Goal: Find contact information: Find contact information

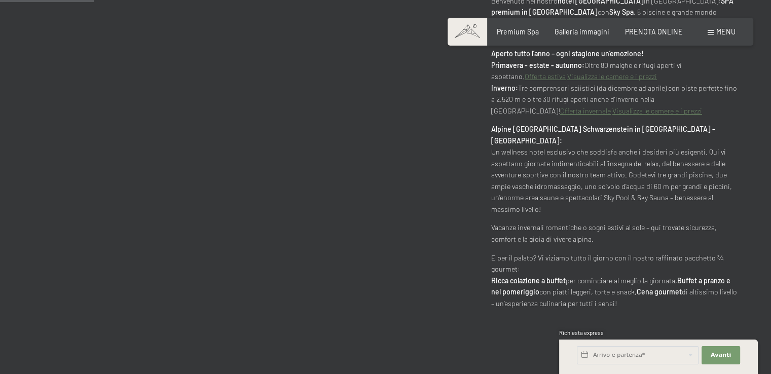
scroll to position [709, 0]
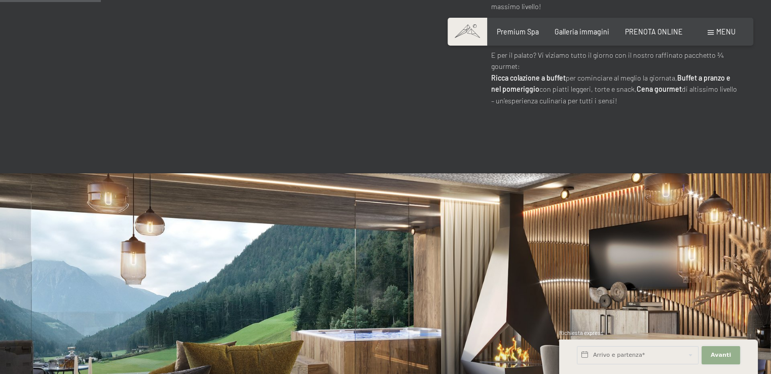
click at [723, 349] on button "Avanti Nascondere i campi dell'indirizzo" at bounding box center [720, 355] width 39 height 18
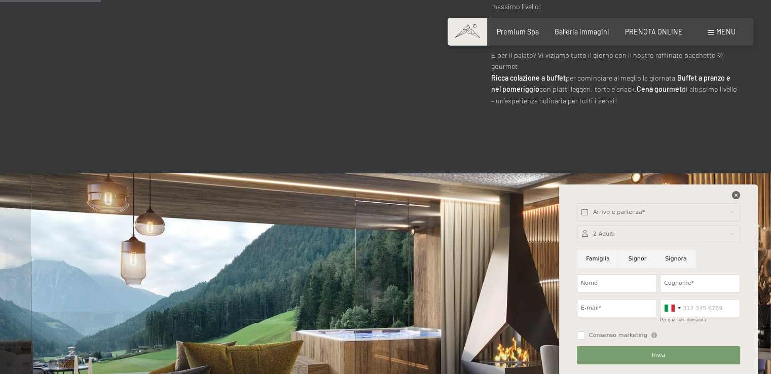
click at [733, 195] on icon at bounding box center [736, 195] width 8 height 8
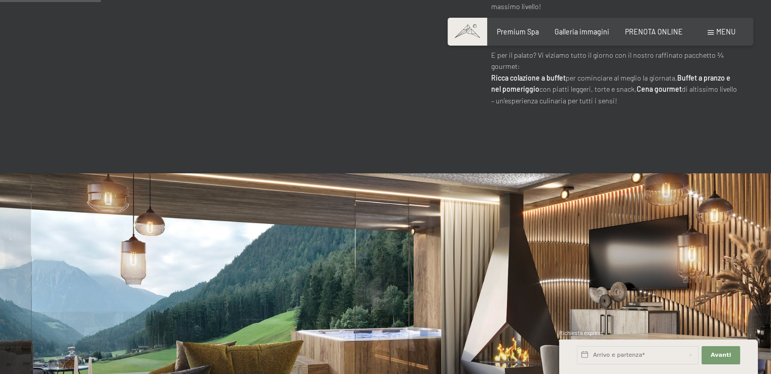
click at [714, 33] on div "Menu" at bounding box center [721, 32] width 28 height 10
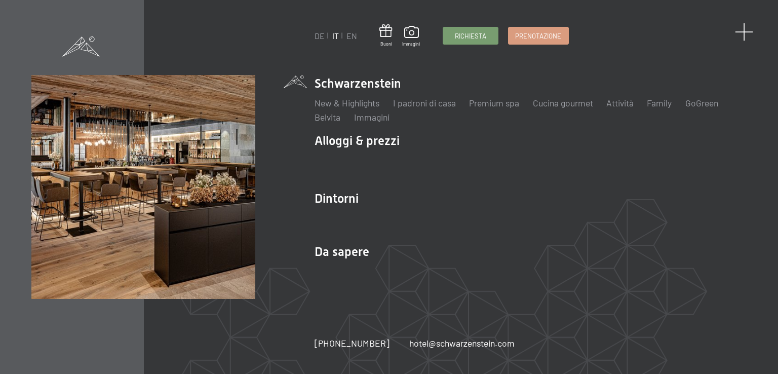
click at [743, 31] on span at bounding box center [744, 32] width 19 height 19
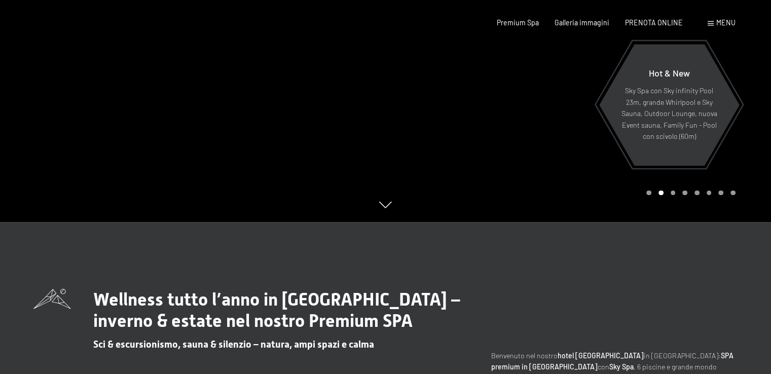
scroll to position [0, 0]
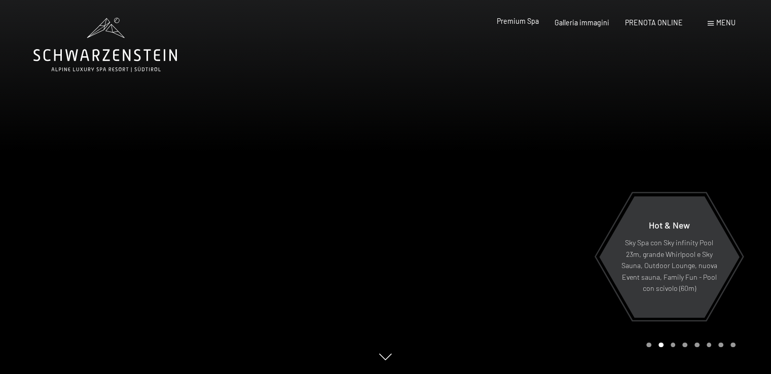
click at [524, 24] on span "Premium Spa" at bounding box center [518, 21] width 42 height 9
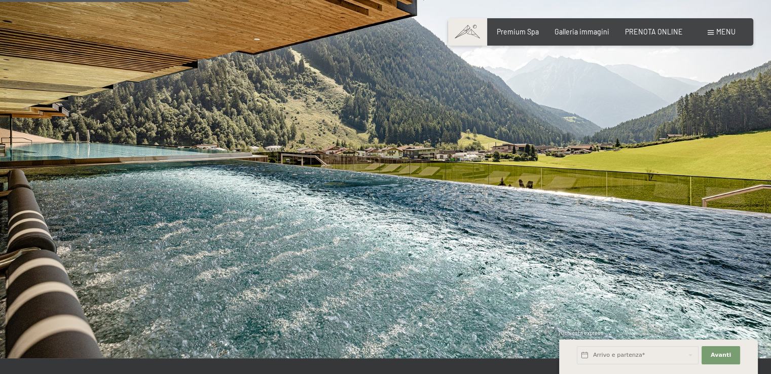
scroll to position [1622, 0]
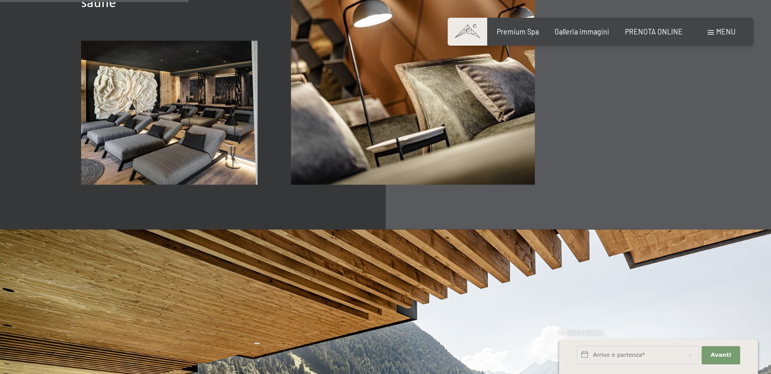
click at [709, 34] on span at bounding box center [710, 32] width 6 height 5
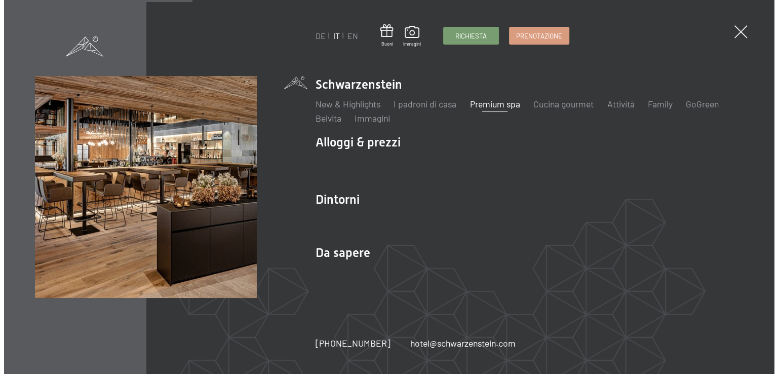
scroll to position [1628, 0]
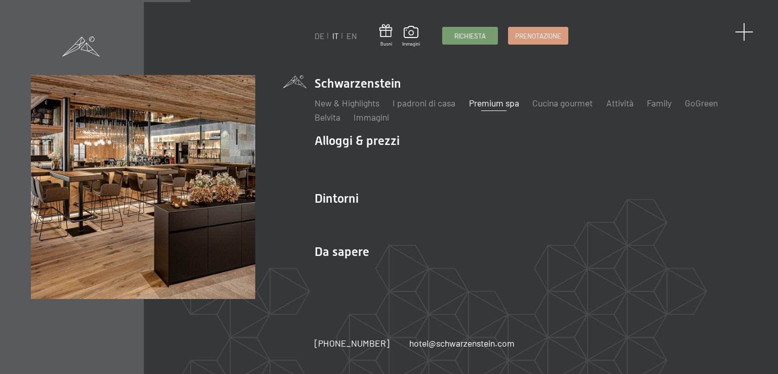
click at [743, 29] on span at bounding box center [744, 32] width 19 height 19
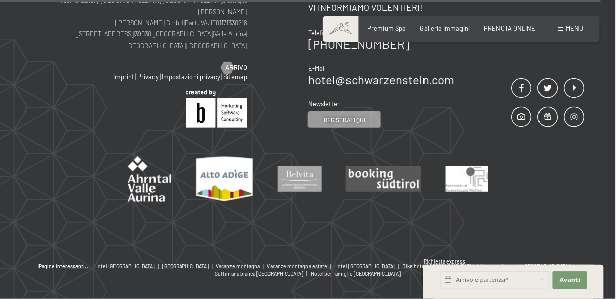
scroll to position [4827, 0]
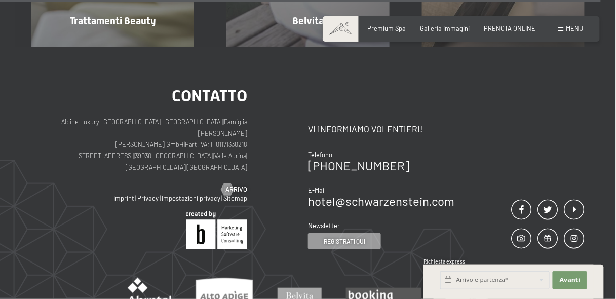
click at [228, 116] on p "Alpine Luxury SPA Resort SCHWARZENSTEIN | Famiglia Zimmerhofer Otmar Zimmerhofe…" at bounding box center [139, 144] width 216 height 57
copy p "IT01171330218"
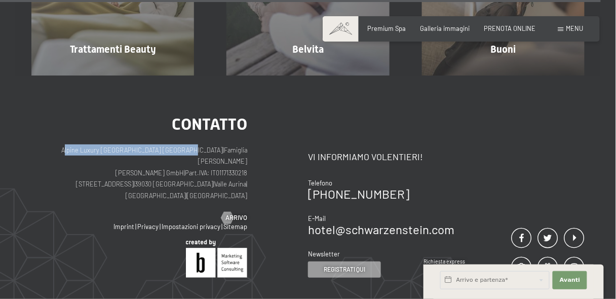
drag, startPoint x: 183, startPoint y: 103, endPoint x: 50, endPoint y: 102, distance: 133.8
click at [50, 144] on p "Alpine Luxury SPA Resort SCHWARZENSTEIN | Famiglia Zimmerhofer Otmar Zimmerhofe…" at bounding box center [139, 172] width 216 height 57
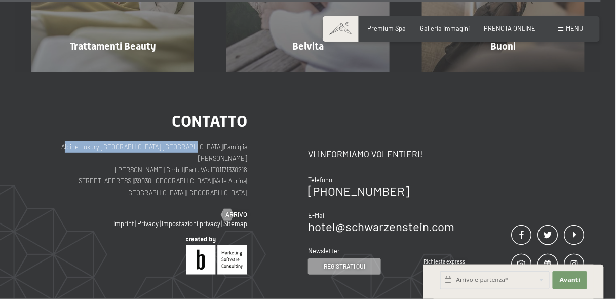
copy p "Alpine Luxury [GEOGRAPHIC_DATA] [GEOGRAPHIC_DATA]"
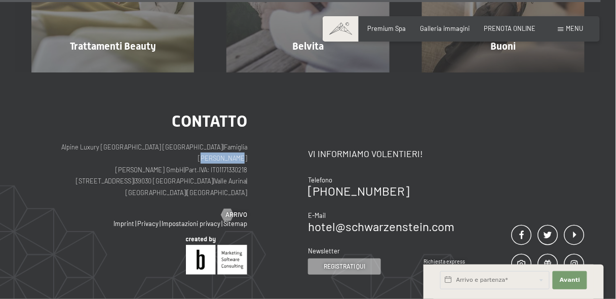
drag, startPoint x: 251, startPoint y: 103, endPoint x: 212, endPoint y: 103, distance: 39.0
click at [212, 113] on div "Contatto Alpine Luxury SPA Resort SCHWARZENSTEIN | Famiglia Zimmerhofer Otmar Z…" at bounding box center [169, 194] width 277 height 162
copy p "Zimmerhofer"
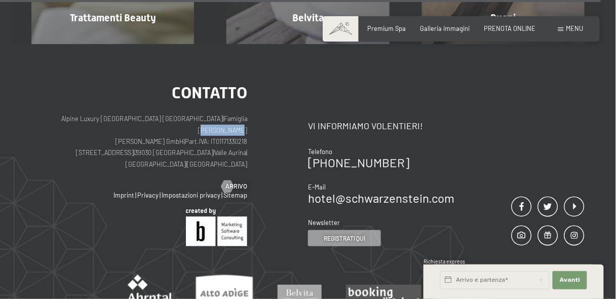
scroll to position [4827, 0]
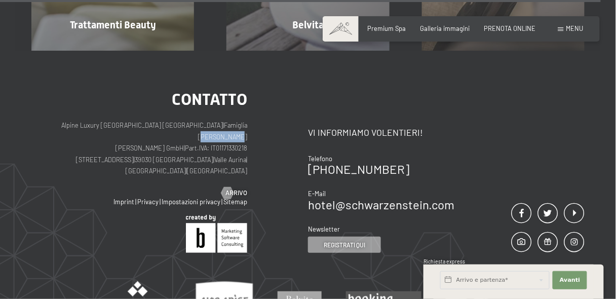
drag, startPoint x: 392, startPoint y: 128, endPoint x: 298, endPoint y: 131, distance: 93.8
click at [298, 131] on div "Contatto Alpine Luxury SPA Resort SCHWARZENSTEIN | Famiglia Zimmerhofer Otmar Z…" at bounding box center [307, 172] width 553 height 162
click at [385, 162] on link "[PHONE_NUMBER]" at bounding box center [358, 169] width 101 height 15
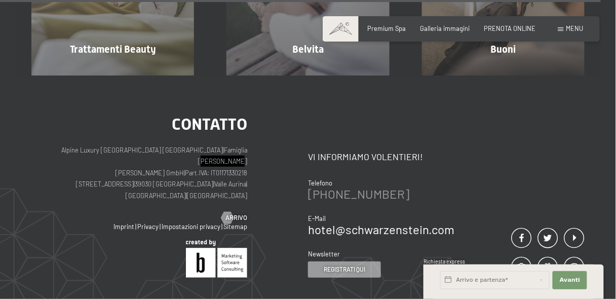
scroll to position [4830, 0]
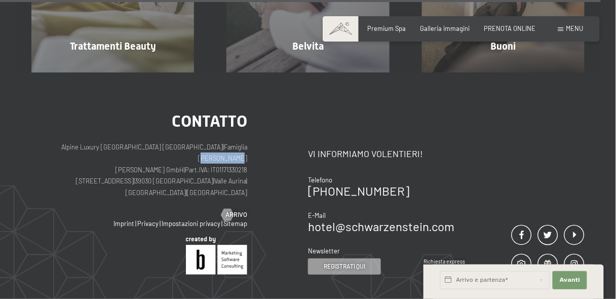
click at [398, 185] on div "[PHONE_NUMBER]" at bounding box center [381, 191] width 146 height 12
click at [392, 183] on link "[PHONE_NUMBER]" at bounding box center [358, 190] width 101 height 15
click at [374, 211] on div "E-Mail" at bounding box center [381, 215] width 146 height 9
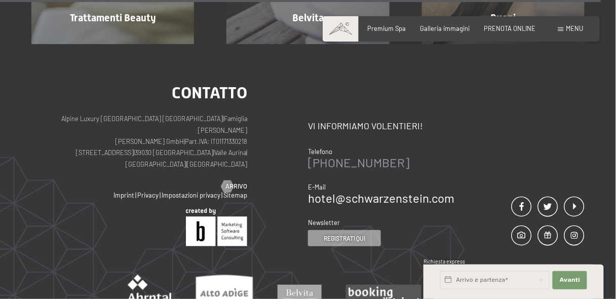
scroll to position [4827, 0]
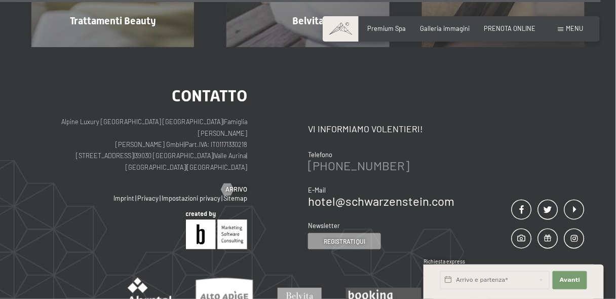
drag, startPoint x: 399, startPoint y: 129, endPoint x: 331, endPoint y: 128, distance: 67.4
click at [331, 160] on div "[PHONE_NUMBER]" at bounding box center [381, 166] width 146 height 12
copy link "0474 674100"
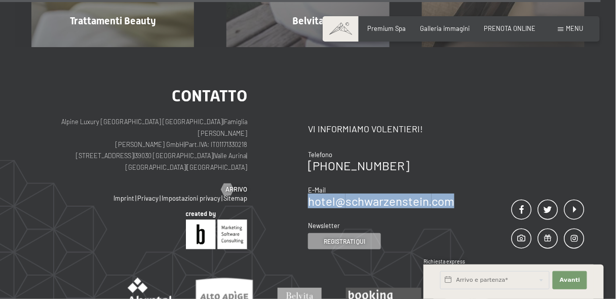
drag, startPoint x: 454, startPoint y: 164, endPoint x: 310, endPoint y: 166, distance: 143.9
click at [310, 166] on div "Contatto Vi informiamo volentieri! Telefono +39 0474 674100 E-Mail hotel@ no-sp…" at bounding box center [446, 169] width 277 height 162
copy link "hotel@ no-spam. schwarzenstein. no-spam. com"
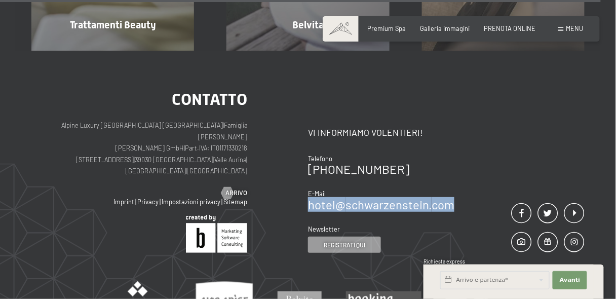
scroll to position [4830, 0]
